Goal: Find specific page/section: Find specific page/section

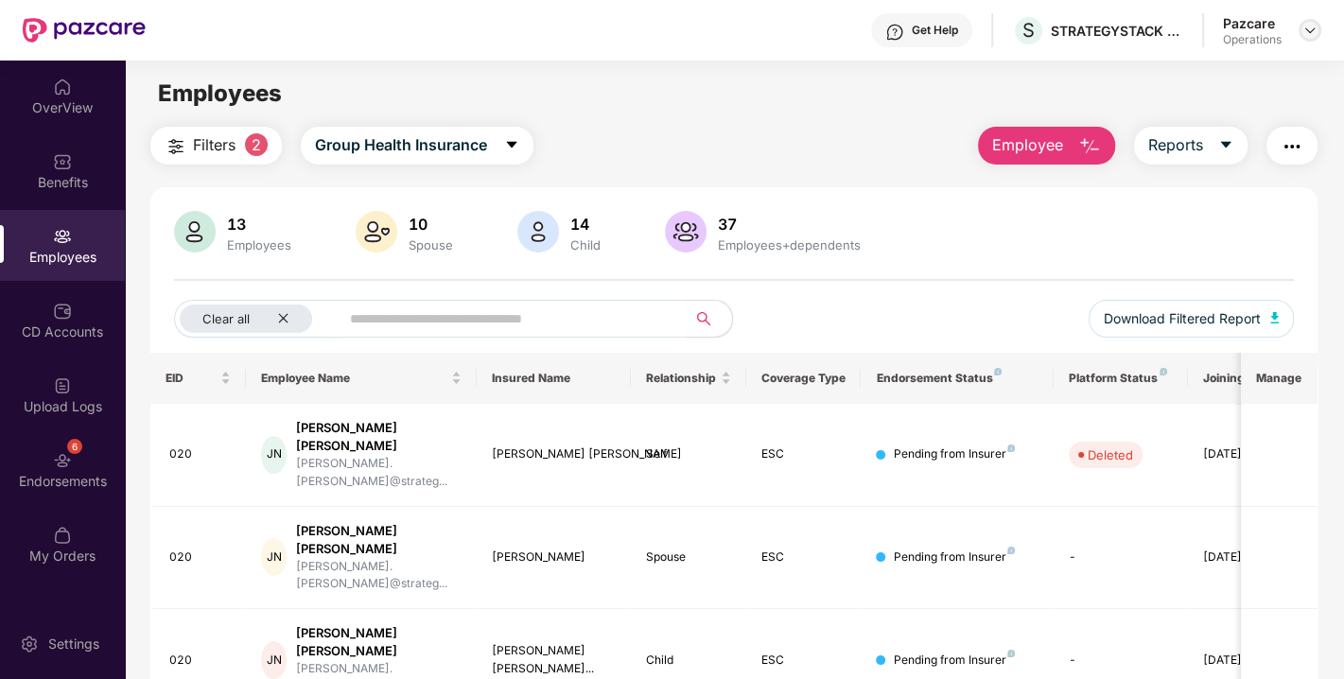
click at [1306, 32] on img at bounding box center [1310, 30] width 15 height 15
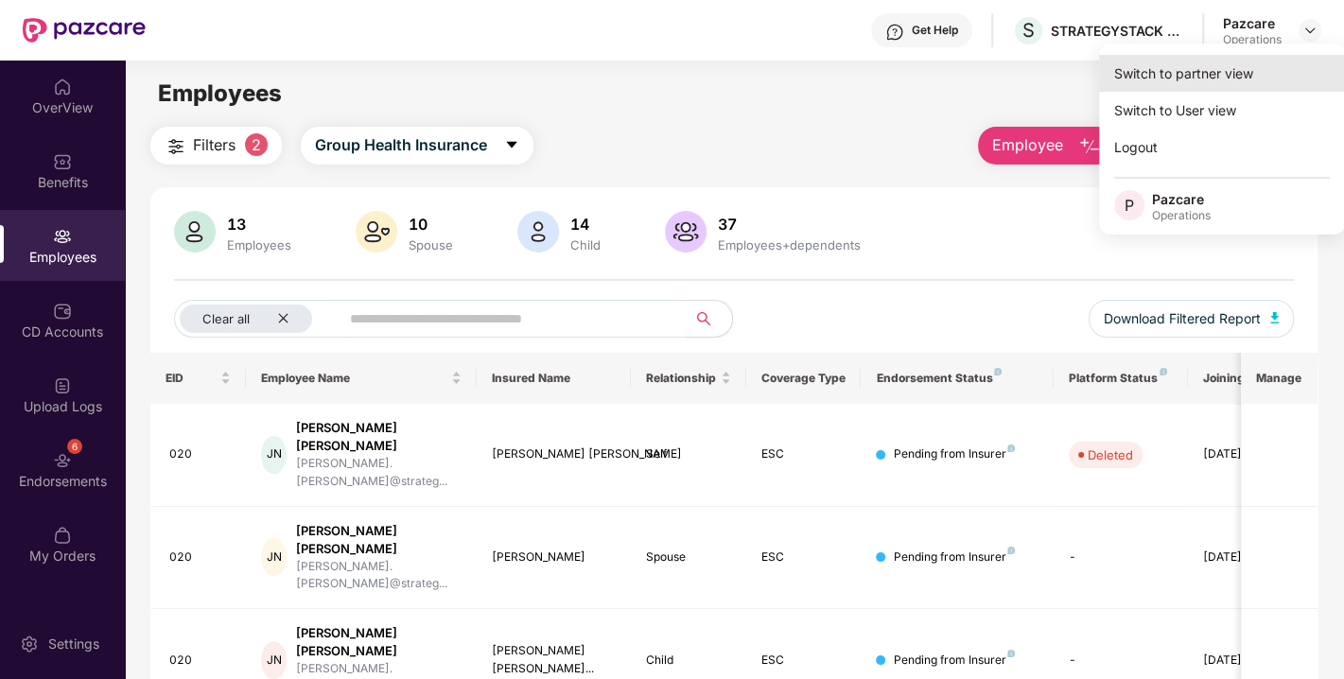
click at [1177, 67] on div "Switch to partner view" at bounding box center [1222, 73] width 246 height 37
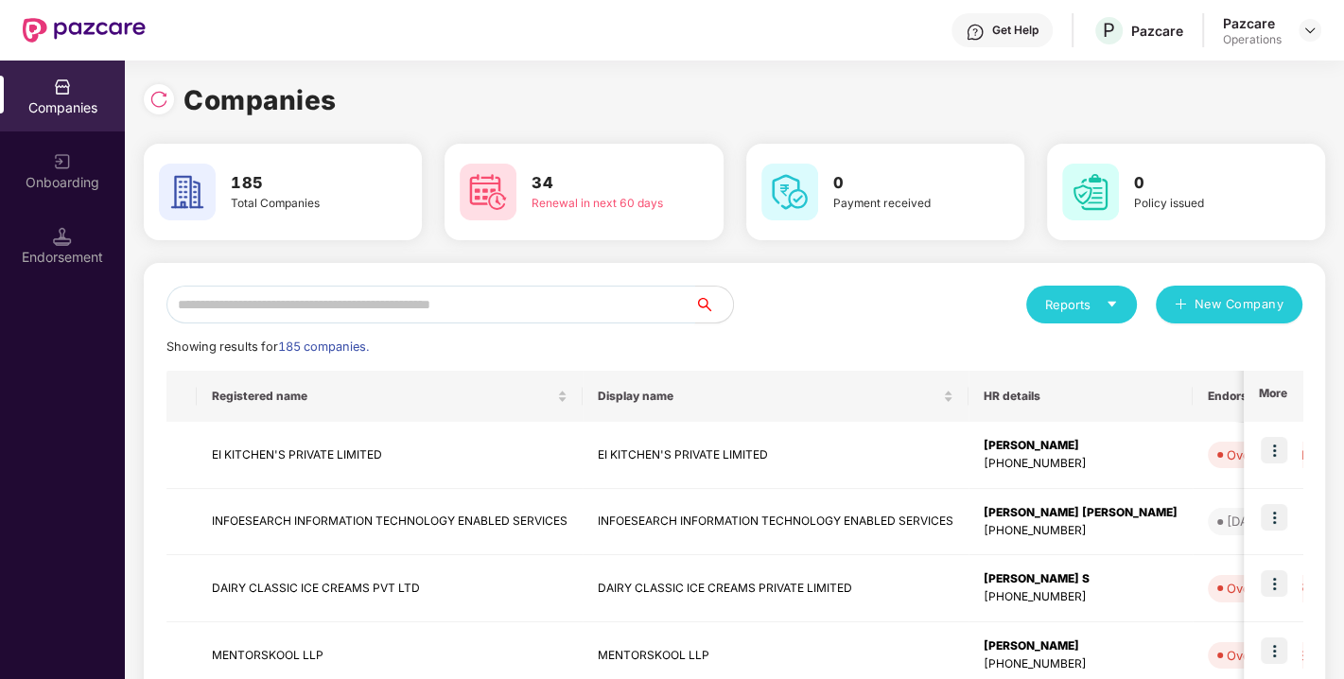
click at [432, 318] on input "text" at bounding box center [430, 305] width 529 height 38
click at [420, 355] on div "Showing results for 185 companies." at bounding box center [734, 347] width 1136 height 19
drag, startPoint x: 553, startPoint y: 357, endPoint x: 574, endPoint y: 342, distance: 25.2
click at [574, 342] on div "Showing results for 185 companies." at bounding box center [734, 347] width 1136 height 19
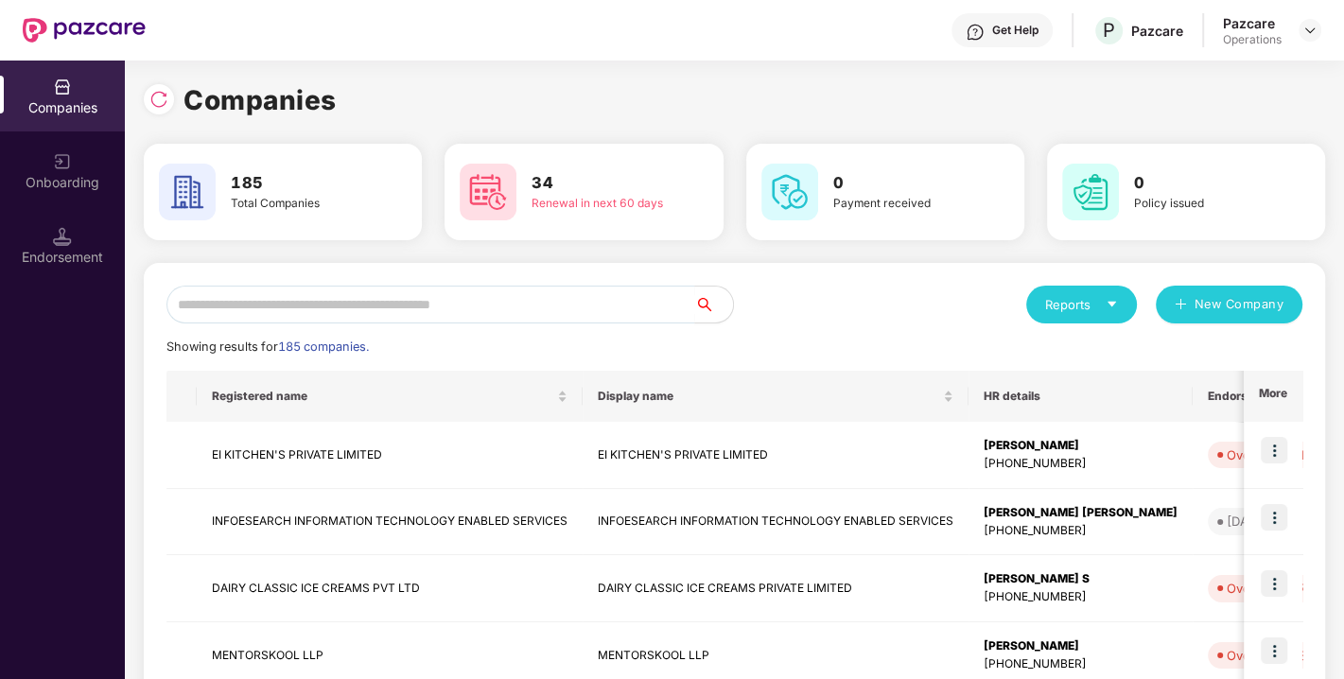
click at [511, 356] on div "Showing results for 185 companies." at bounding box center [734, 347] width 1136 height 19
click at [596, 342] on div "Showing results for 185 companies." at bounding box center [734, 347] width 1136 height 19
click at [492, 297] on input "text" at bounding box center [430, 305] width 529 height 38
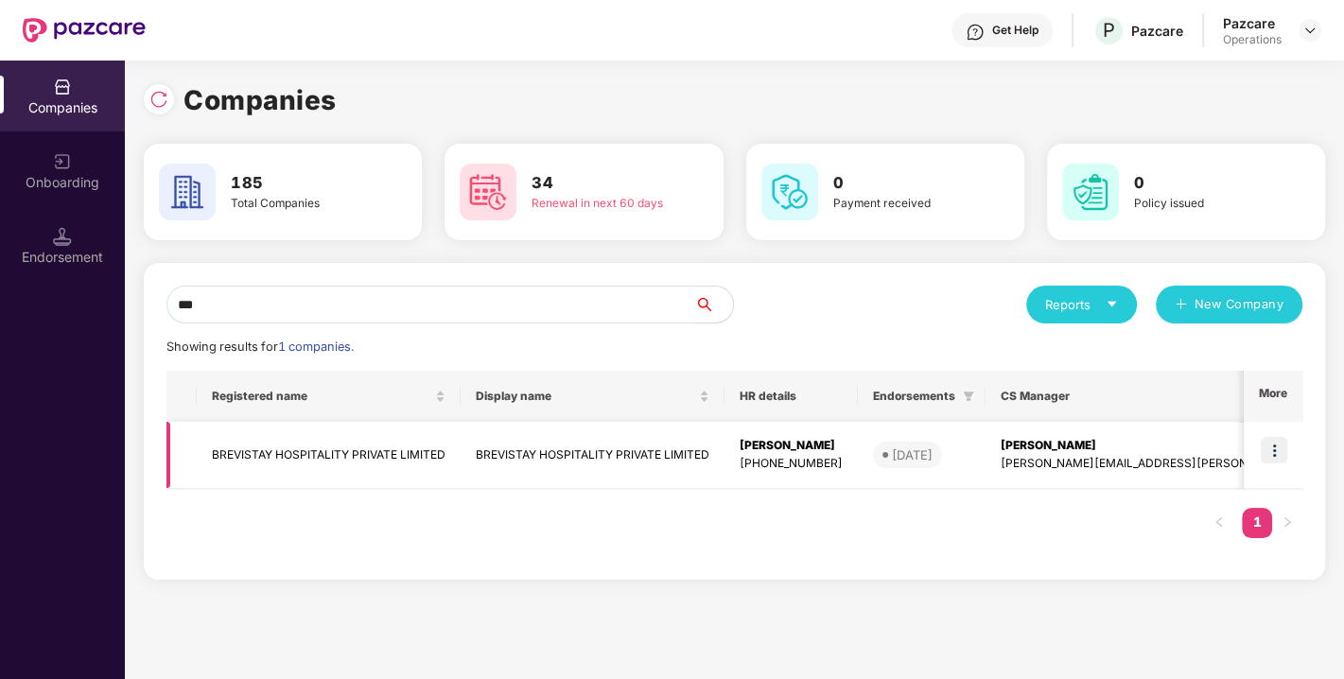
type input "***"
click at [316, 464] on td "BREVISTAY HOSPITALITY PRIVATE LIMITED" at bounding box center [329, 455] width 264 height 67
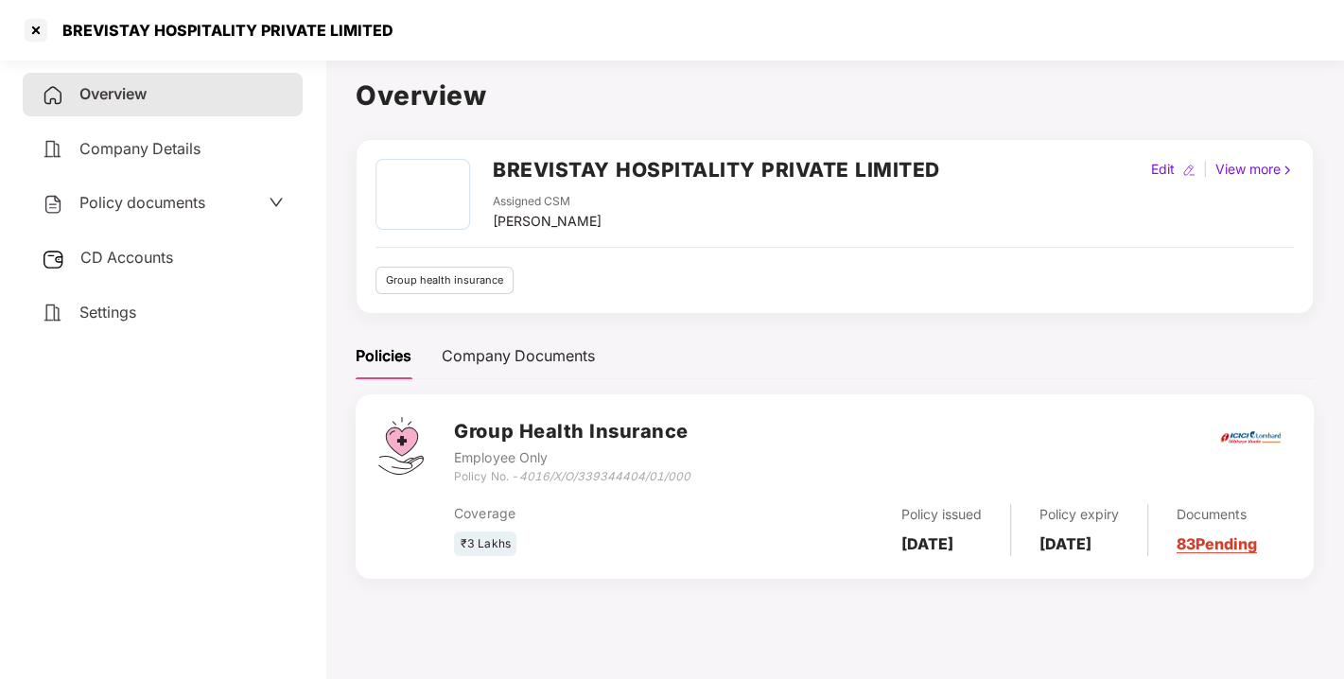
click at [116, 248] on span "CD Accounts" at bounding box center [126, 257] width 93 height 19
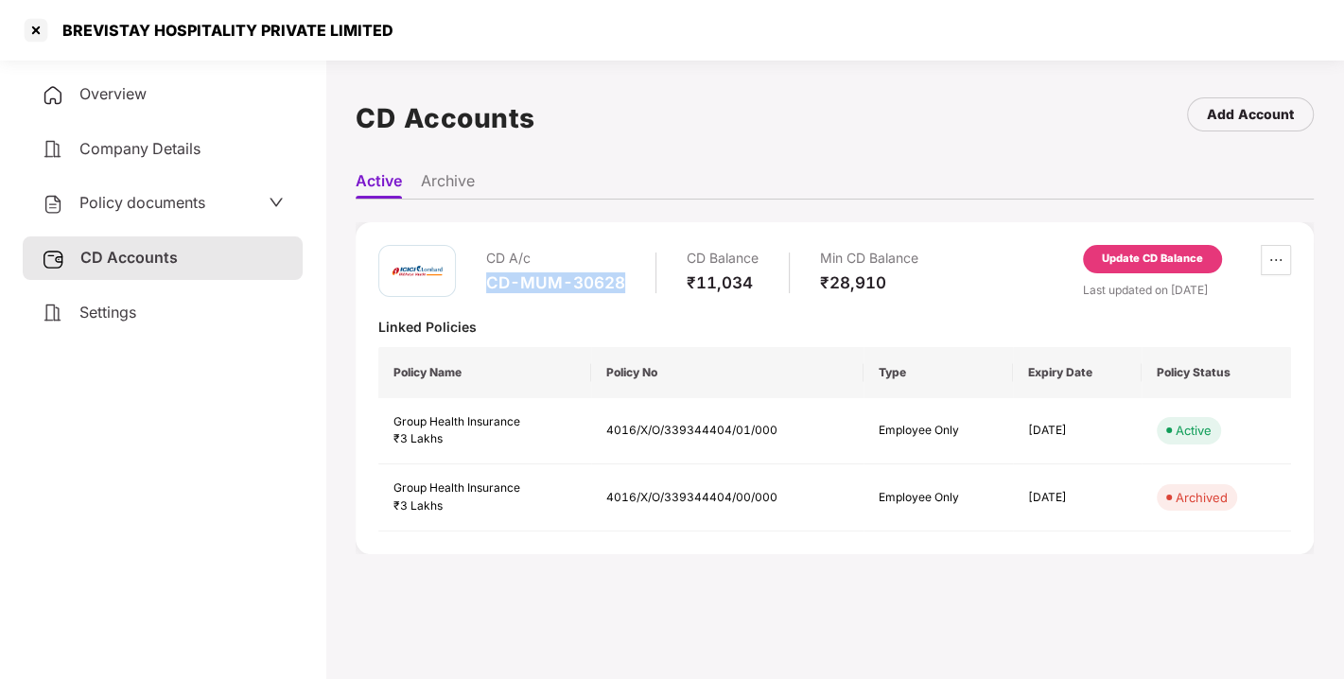
drag, startPoint x: 485, startPoint y: 281, endPoint x: 639, endPoint y: 274, distance: 154.3
click at [639, 274] on div "CD A/c CD-MUM-30628 CD Balance ₹11,034 Min CD Balance ₹28,910" at bounding box center [702, 272] width 432 height 54
copy div "CD-MUM-30628"
